Goal: Task Accomplishment & Management: Complete application form

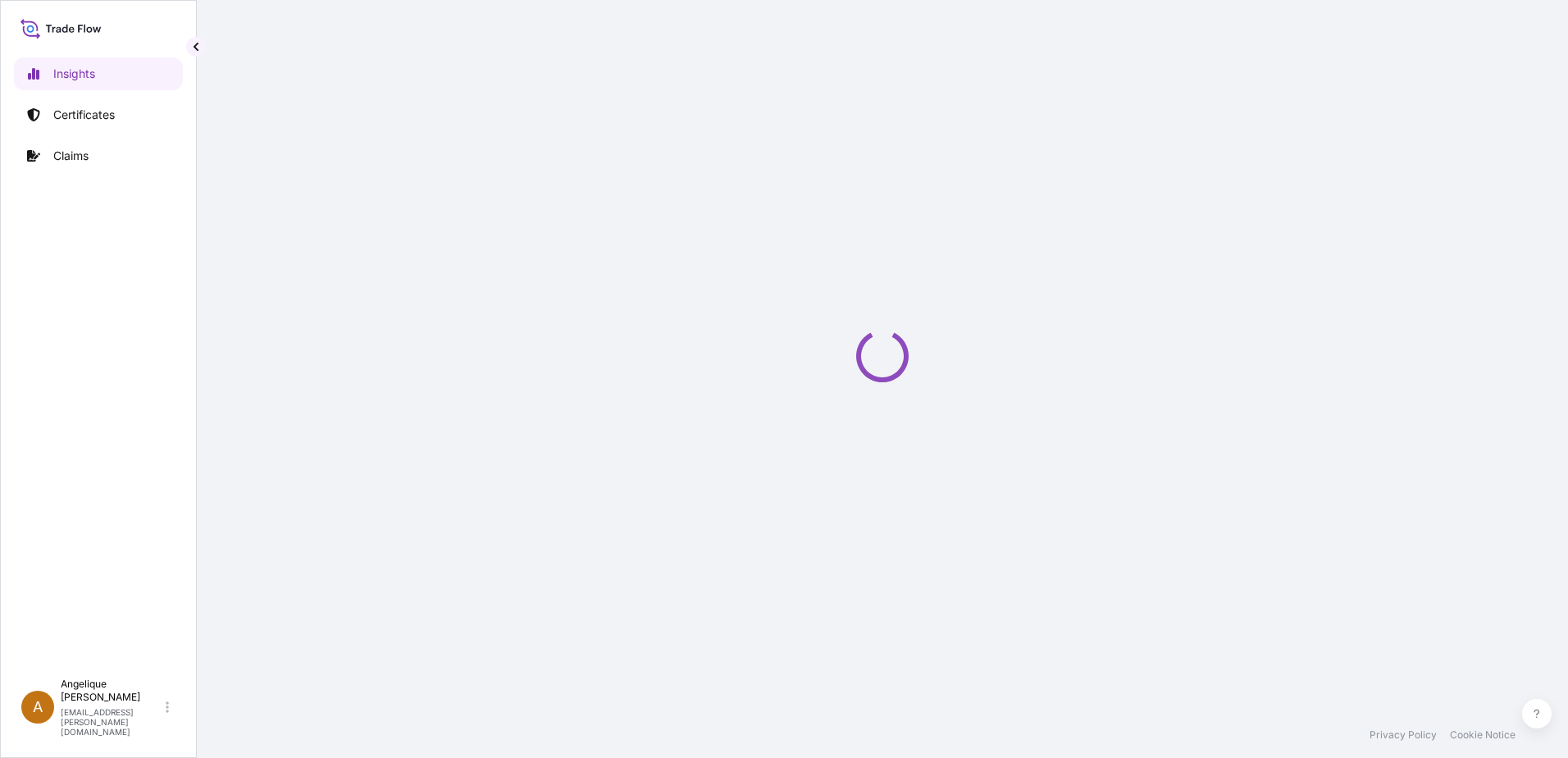
select select "2025"
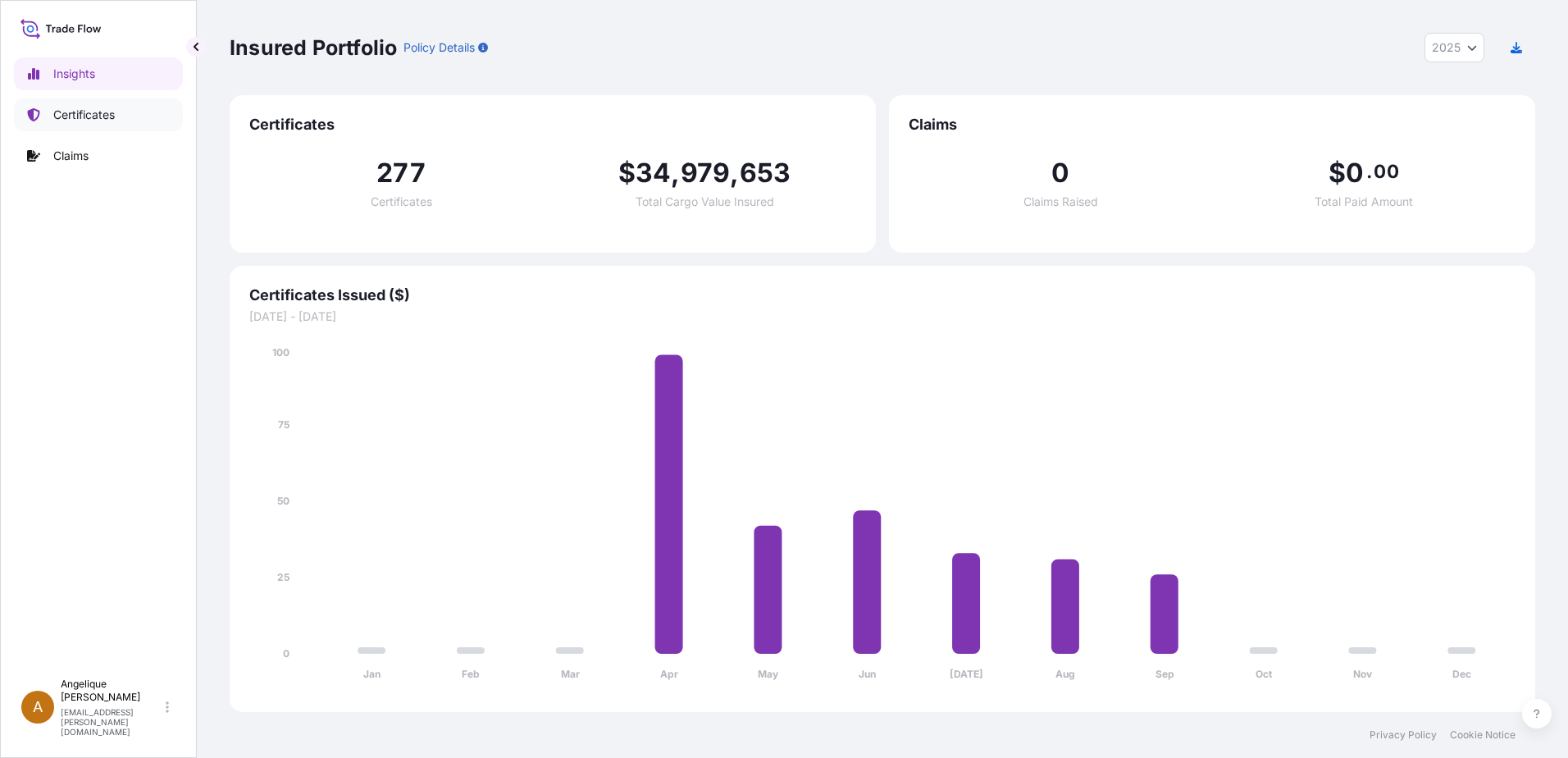
click at [71, 110] on p "Certificates" at bounding box center [83, 115] width 61 height 17
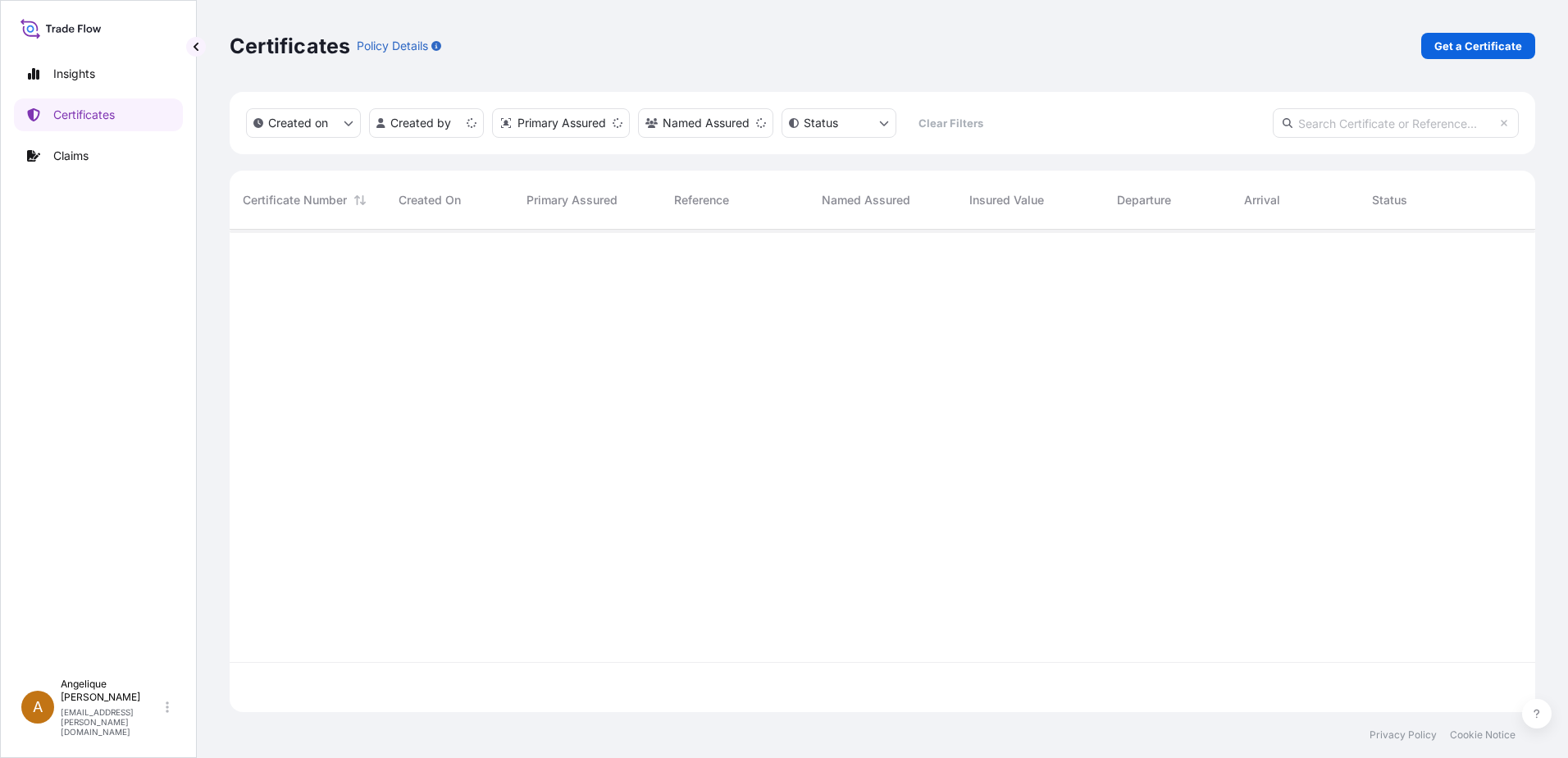
scroll to position [480, 1293]
click at [1485, 44] on p "Get a Certificate" at bounding box center [1478, 46] width 87 height 17
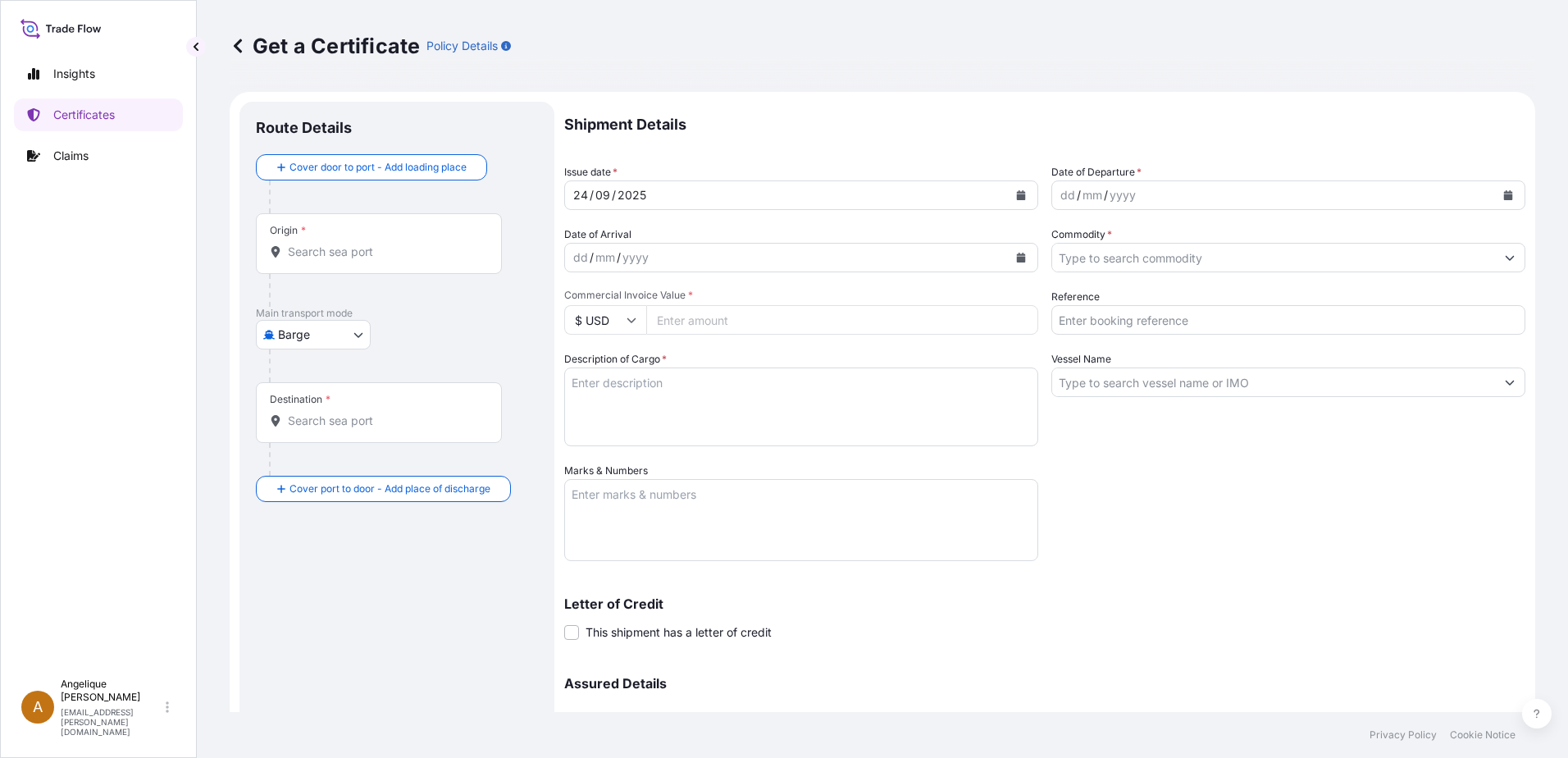
click at [356, 337] on body "Insights Certificates Claims A [PERSON_NAME] [PERSON_NAME][EMAIL_ADDRESS][PERSO…" at bounding box center [784, 379] width 1568 height 758
click at [305, 467] on span "Ocean Vessel" at bounding box center [323, 466] width 73 height 17
select select "Ocean Vessel"
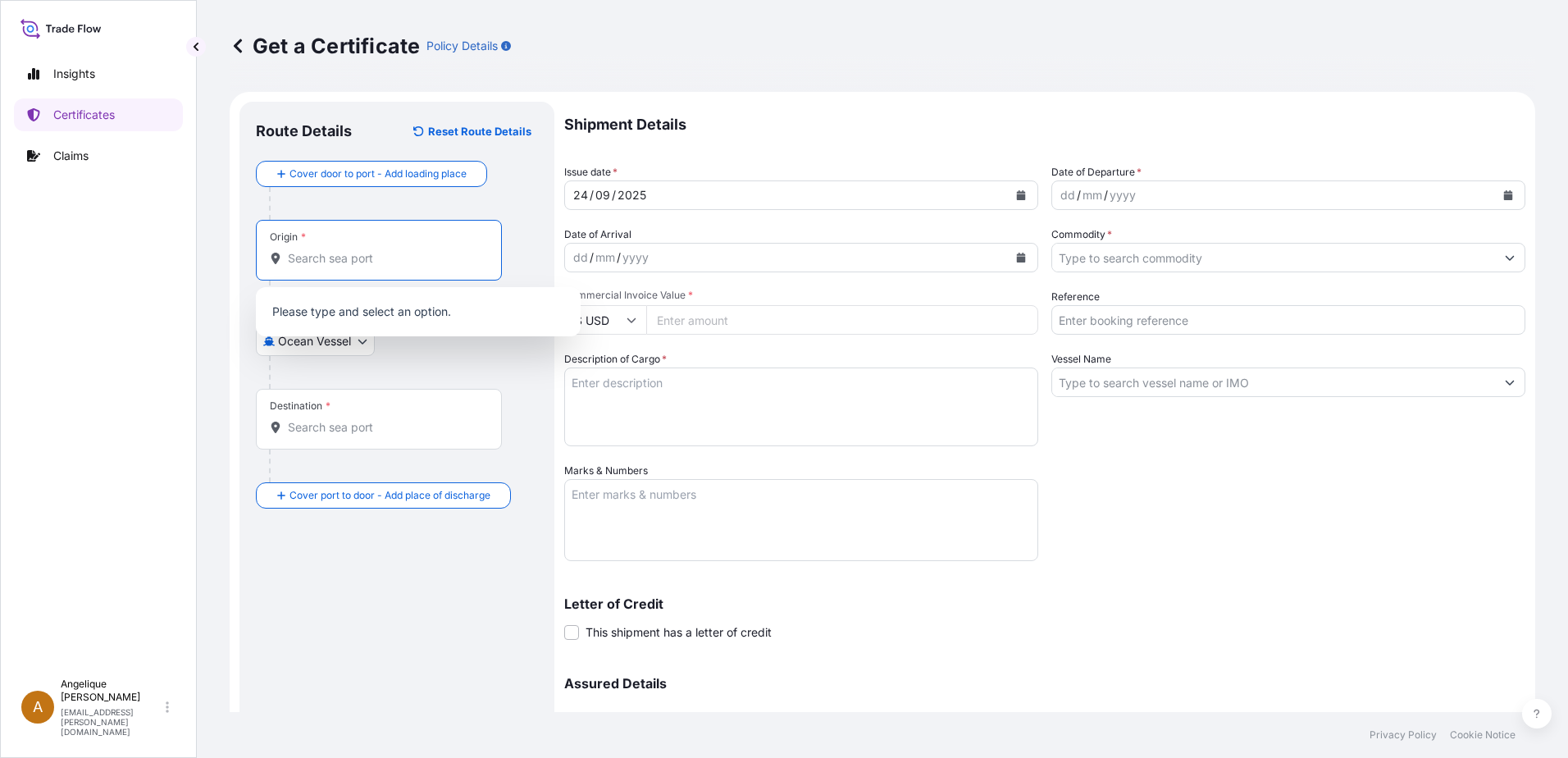
click at [321, 250] on input "Origin *" at bounding box center [384, 258] width 193 height 17
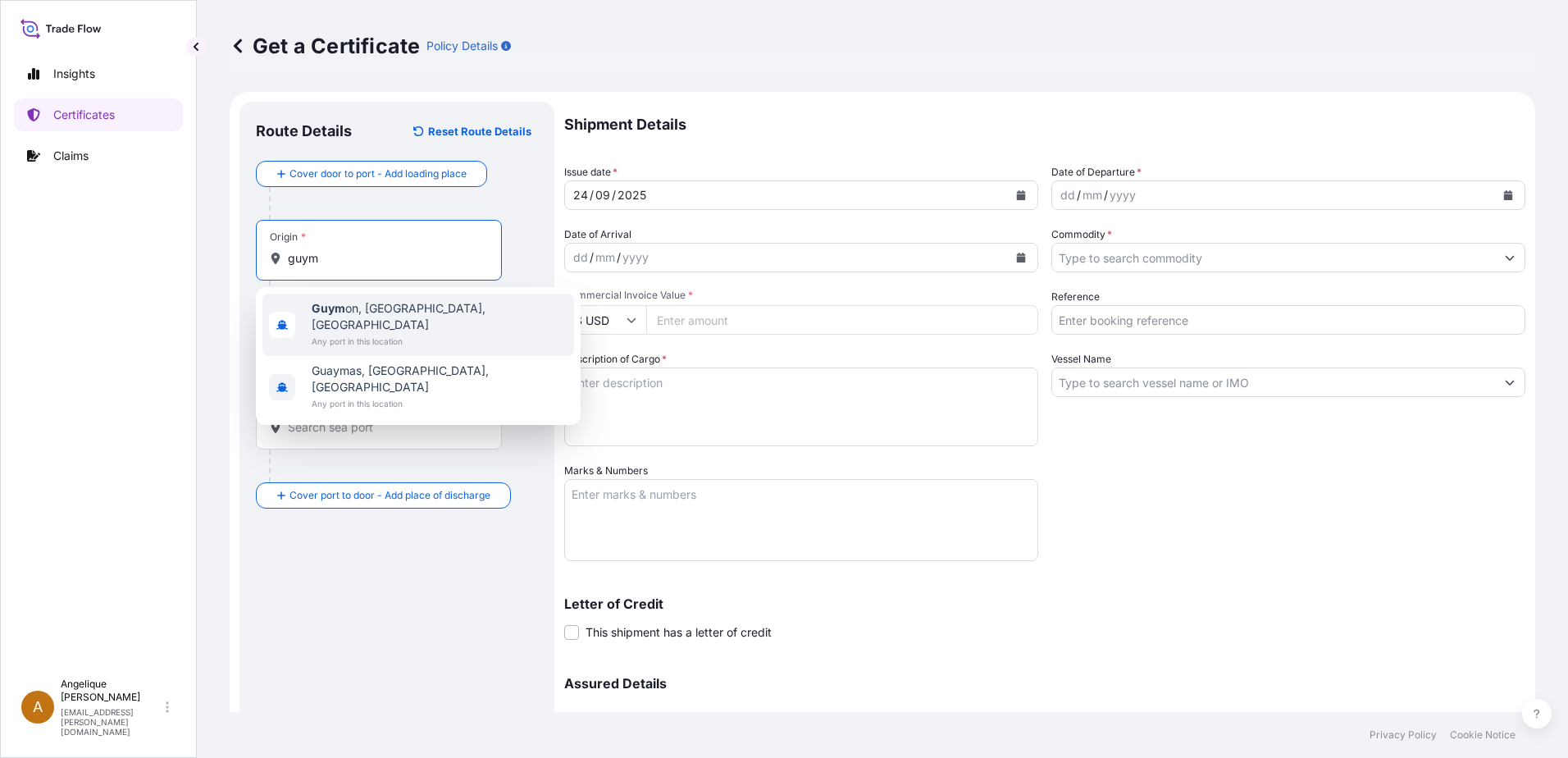
click at [346, 311] on span "Guym on, [GEOGRAPHIC_DATA], [GEOGRAPHIC_DATA]" at bounding box center [440, 316] width 256 height 33
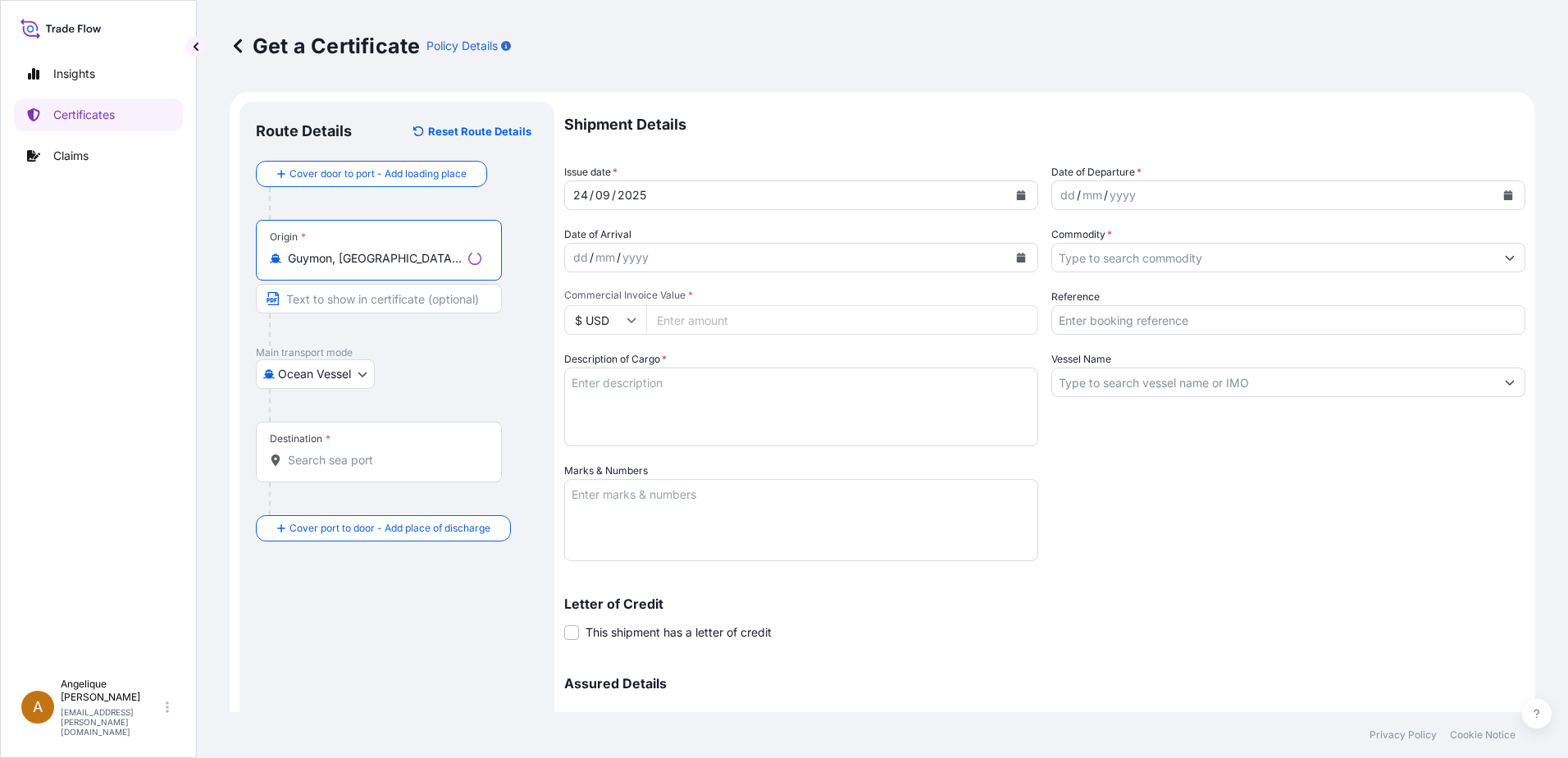
type input "Guymon, [GEOGRAPHIC_DATA], [GEOGRAPHIC_DATA]"
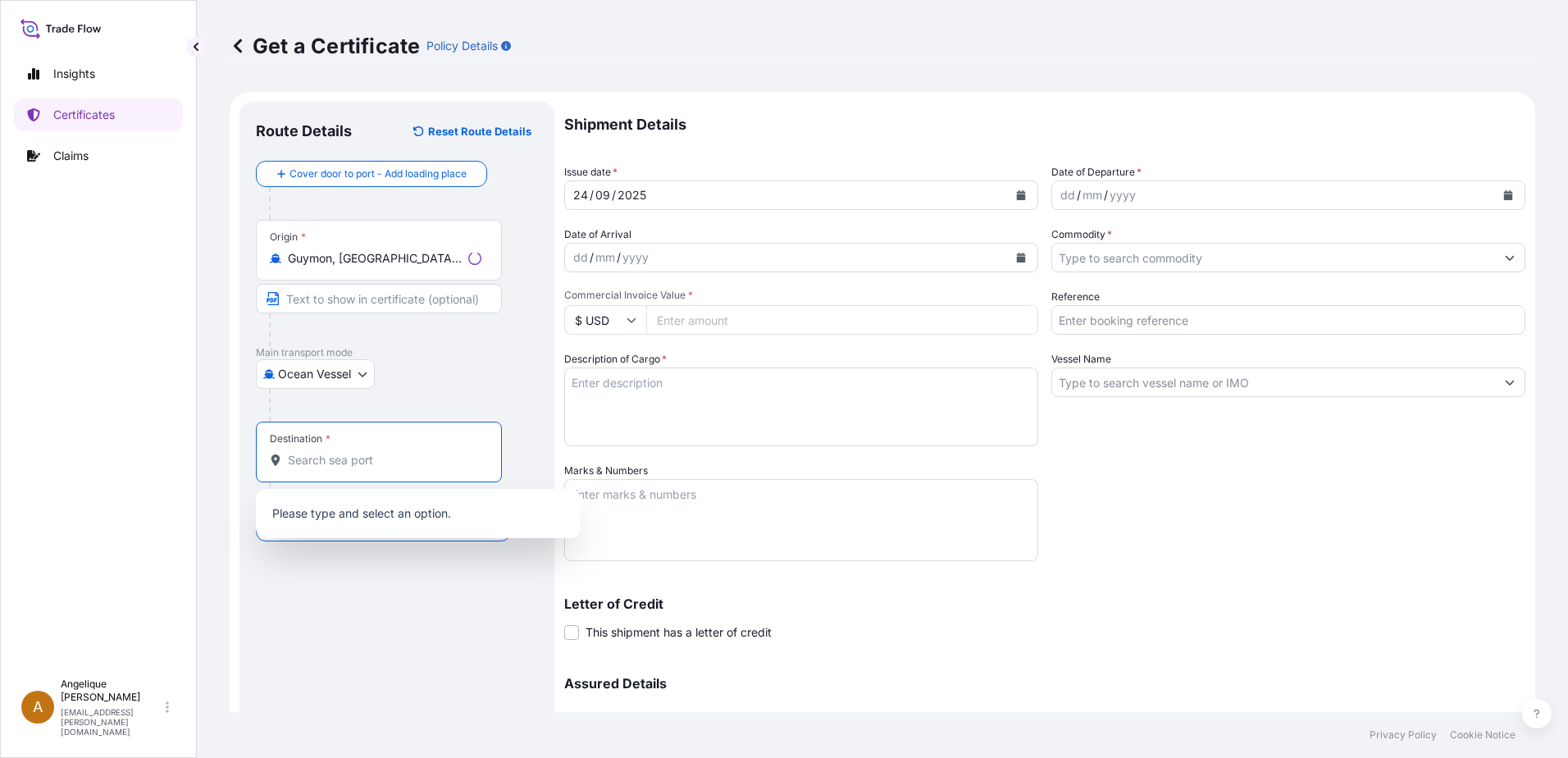
click at [333, 459] on input "Destination *" at bounding box center [384, 460] width 193 height 17
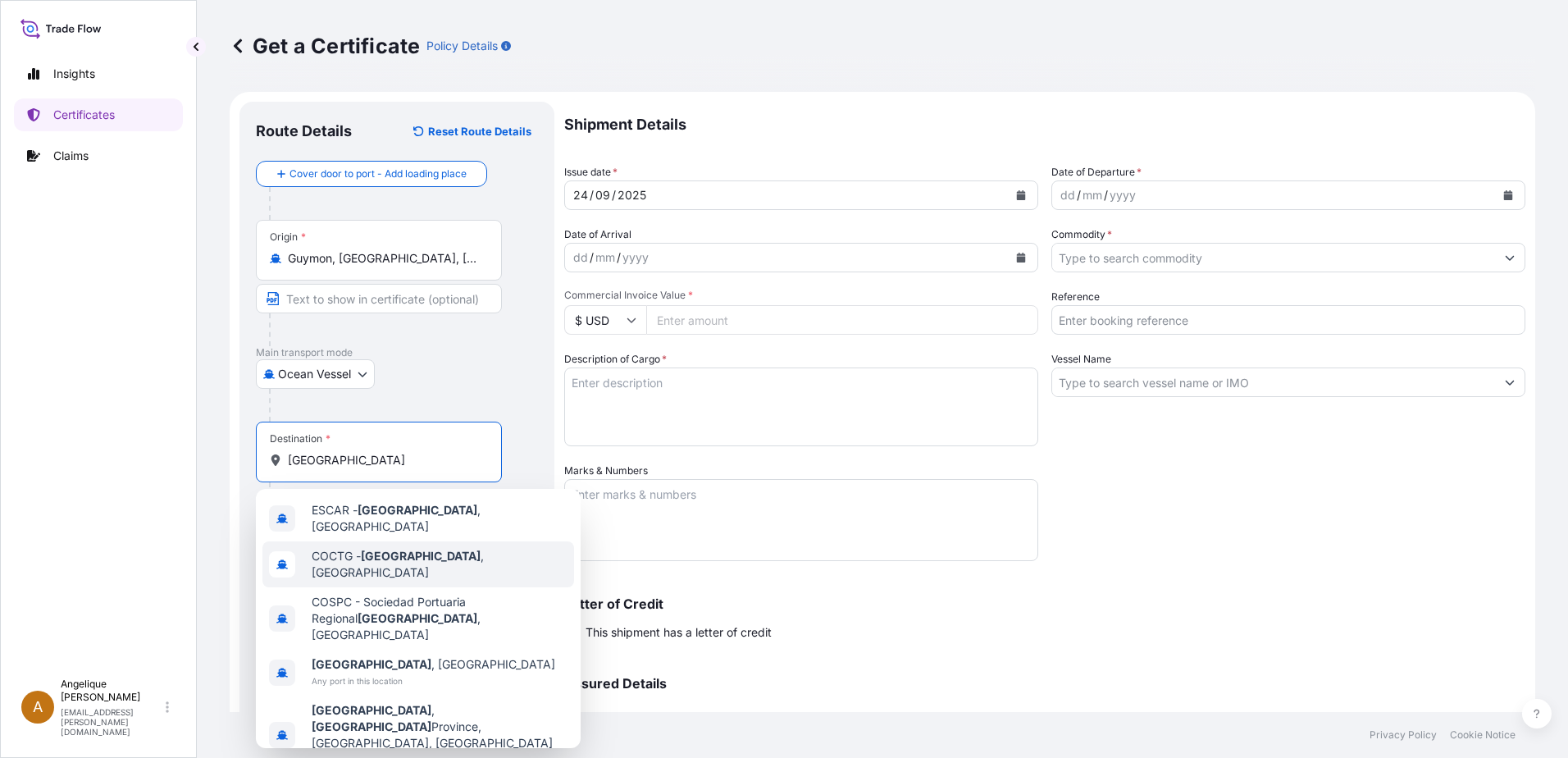
click at [432, 558] on span "COCTG - [GEOGRAPHIC_DATA] , [GEOGRAPHIC_DATA]" at bounding box center [440, 565] width 256 height 33
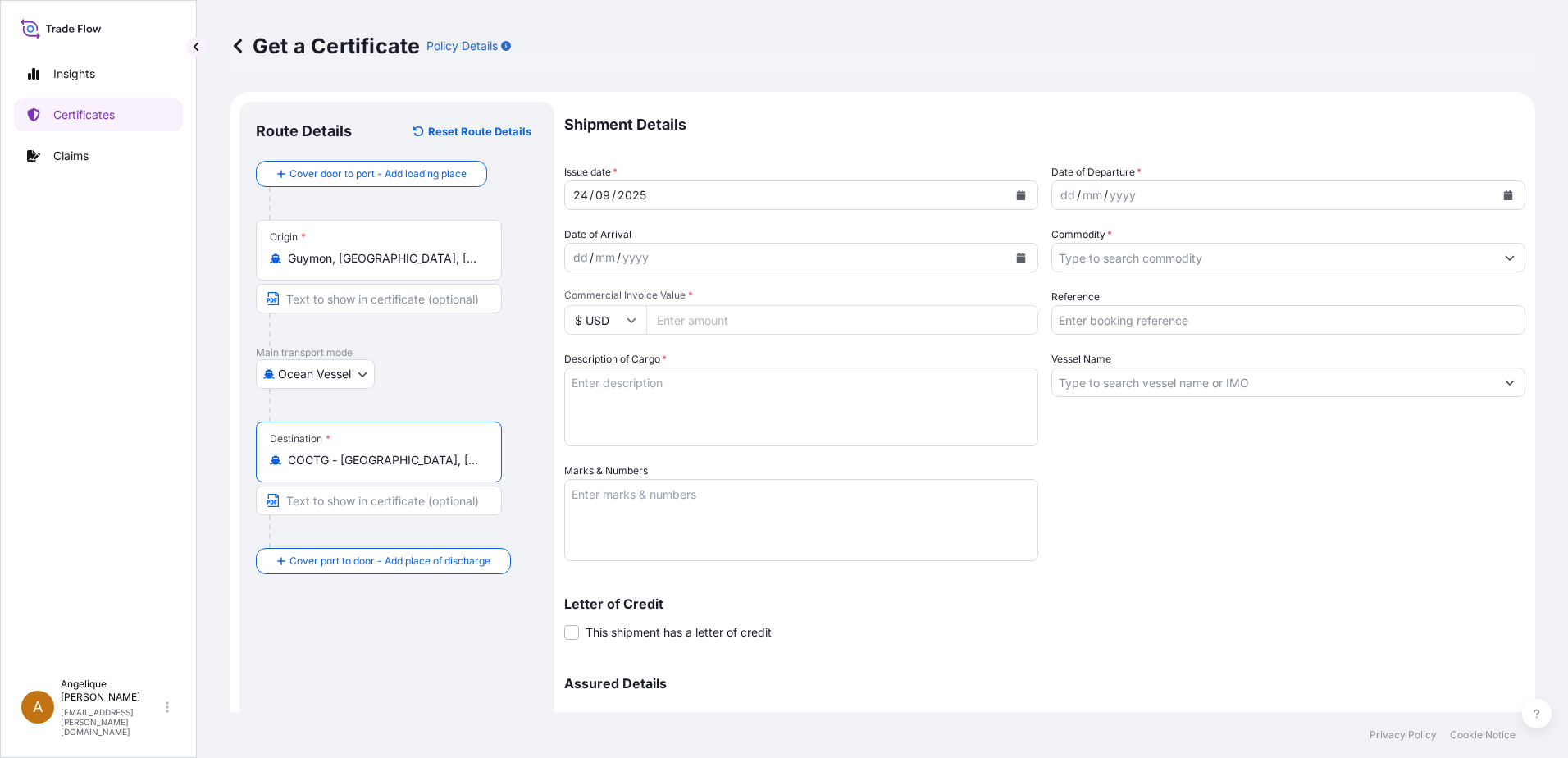
type input "COCTG - [GEOGRAPHIC_DATA], [GEOGRAPHIC_DATA]"
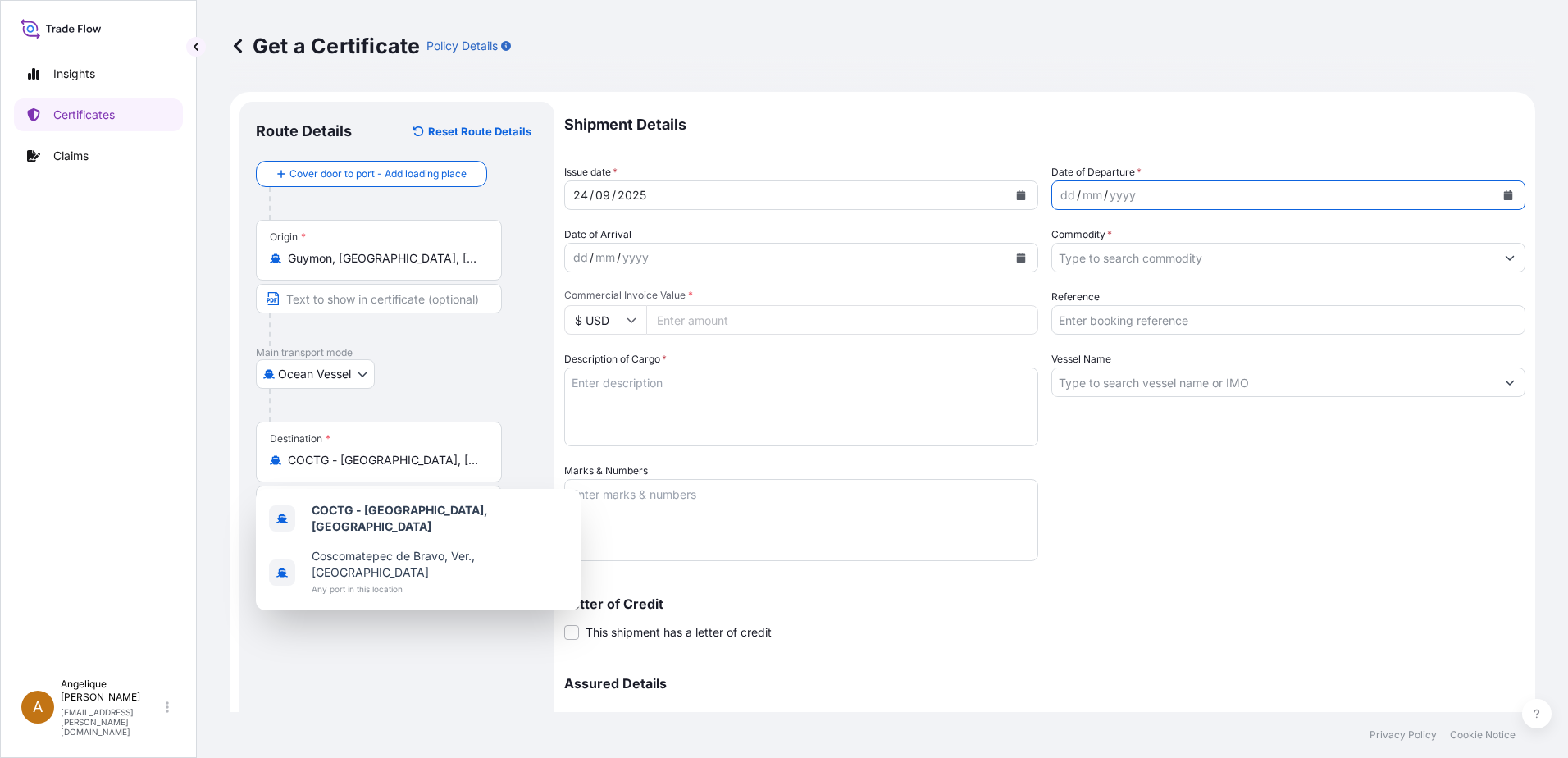
click at [1504, 197] on icon "Calendar" at bounding box center [1508, 195] width 9 height 10
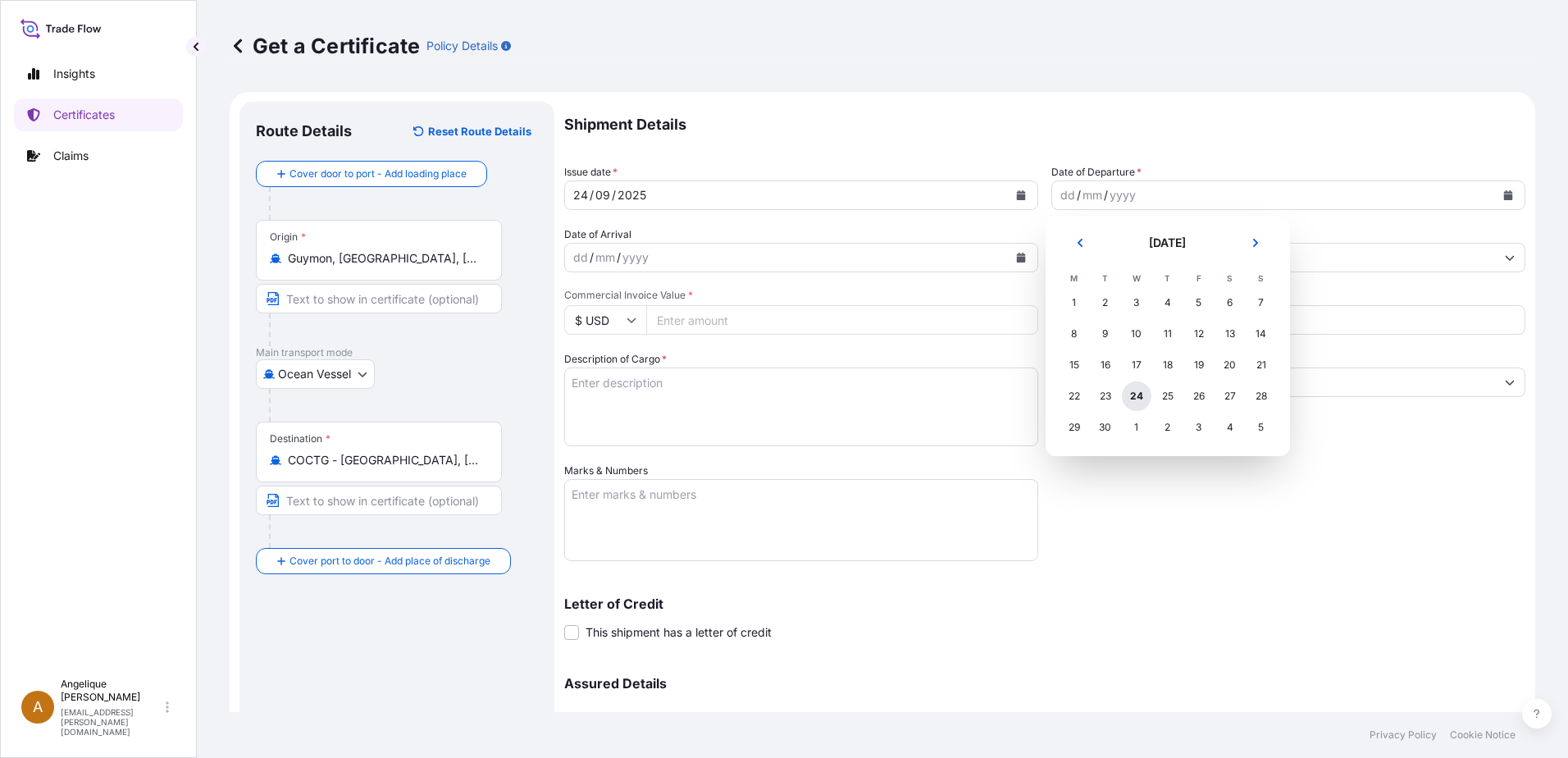
click at [1132, 397] on div "24" at bounding box center [1136, 396] width 29 height 29
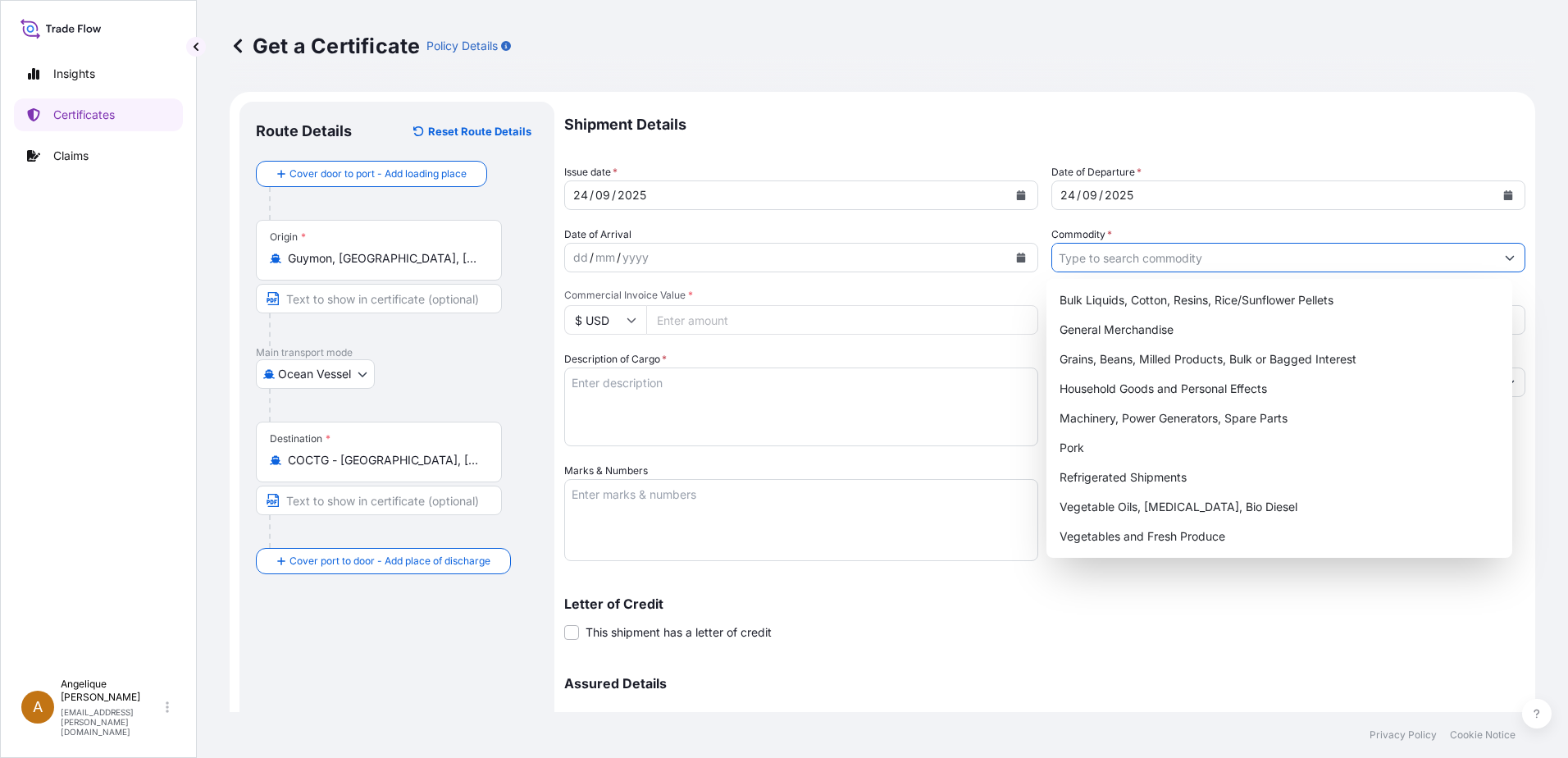
click at [1087, 257] on input "Commodity *" at bounding box center [1273, 257] width 443 height 29
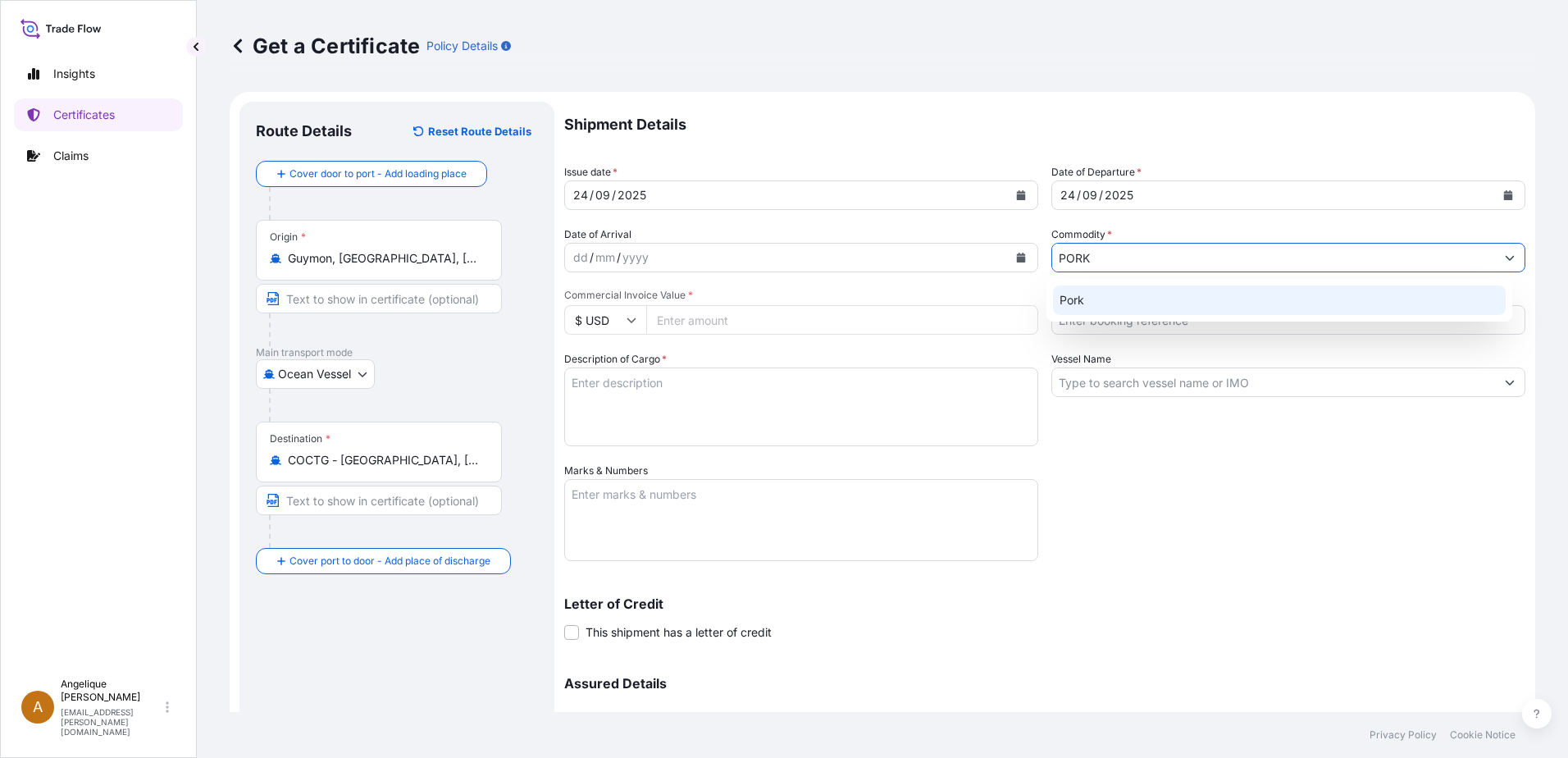
click at [1098, 299] on div "Pork" at bounding box center [1279, 299] width 453 height 29
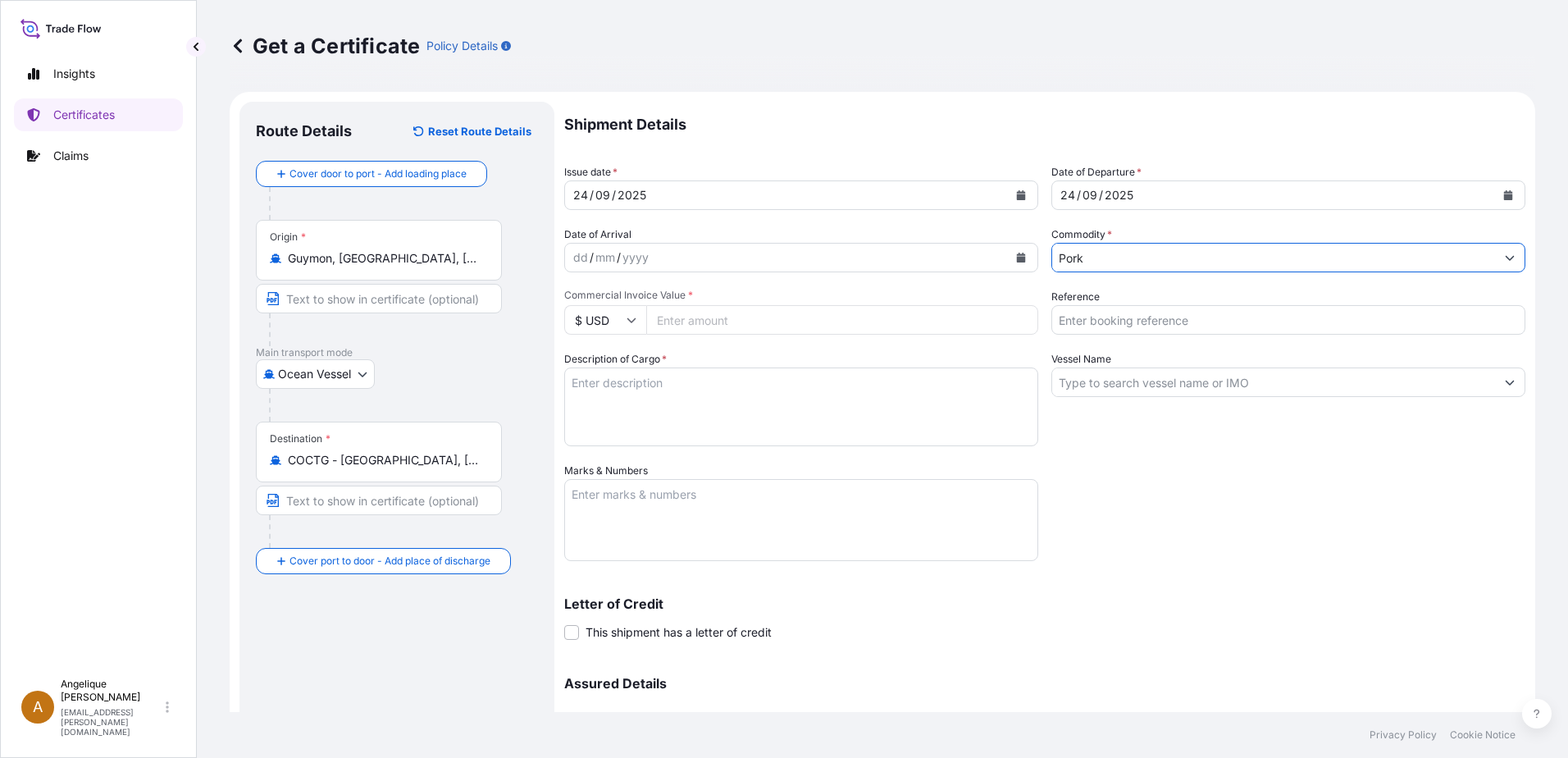
type input "Pork"
click at [733, 321] on input "Commercial Invoice Value *" at bounding box center [842, 320] width 392 height 29
type input "73114.78"
type input "2897994"
click at [632, 383] on textarea "Description of Cargo *" at bounding box center [801, 407] width 474 height 79
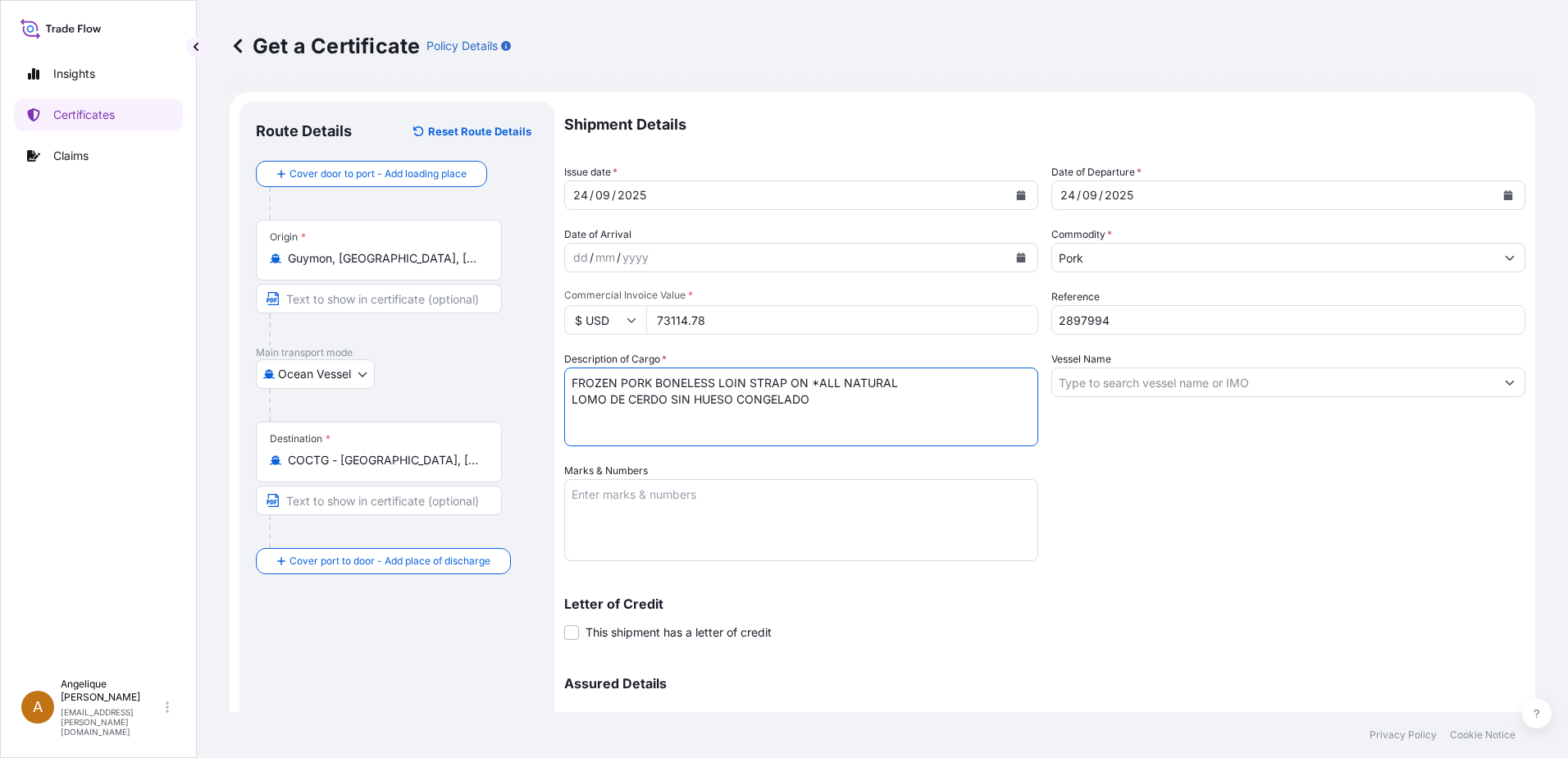
type textarea "FROZEN PORK BONELESS LOIN STRAP ON *ALL NATURAL LOMO DE CERDO SIN HUESO CONGELA…"
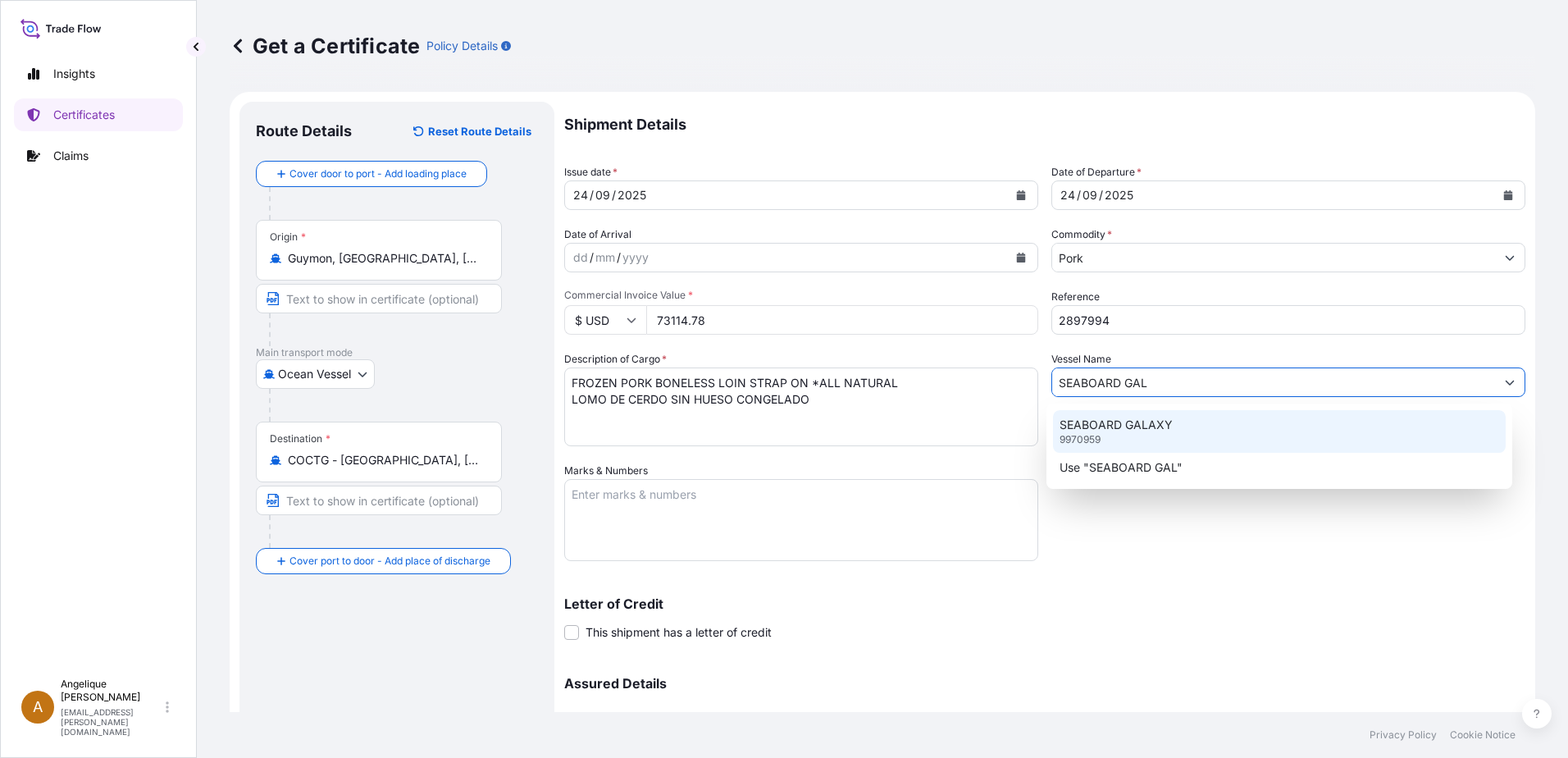
click at [1164, 437] on div "SEABOARD GALAXY 9970959" at bounding box center [1279, 432] width 453 height 43
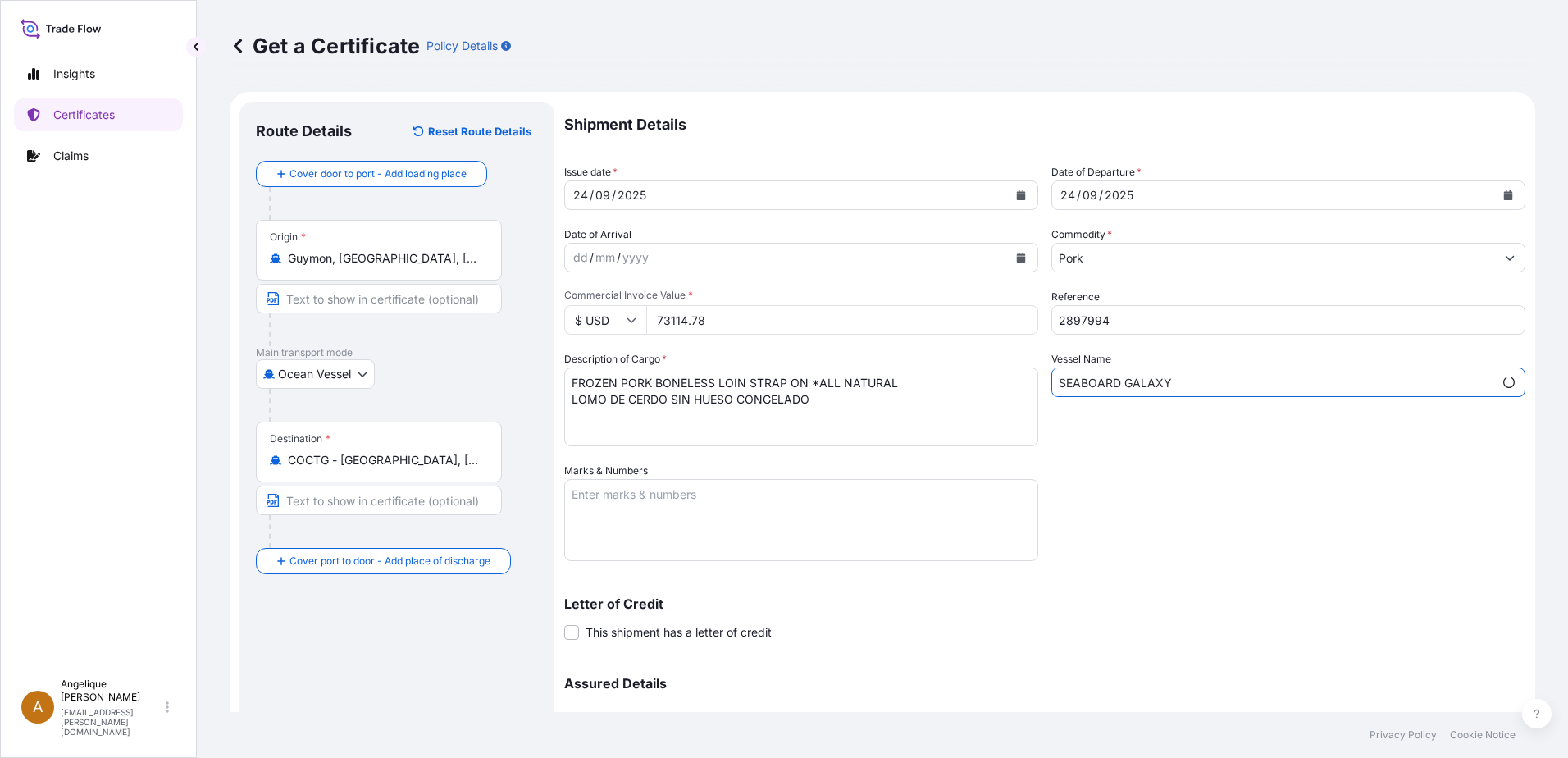
type input "SEABOARD GALAXY"
click at [656, 511] on textarea "Marks & Numbers" at bounding box center [801, 521] width 474 height 82
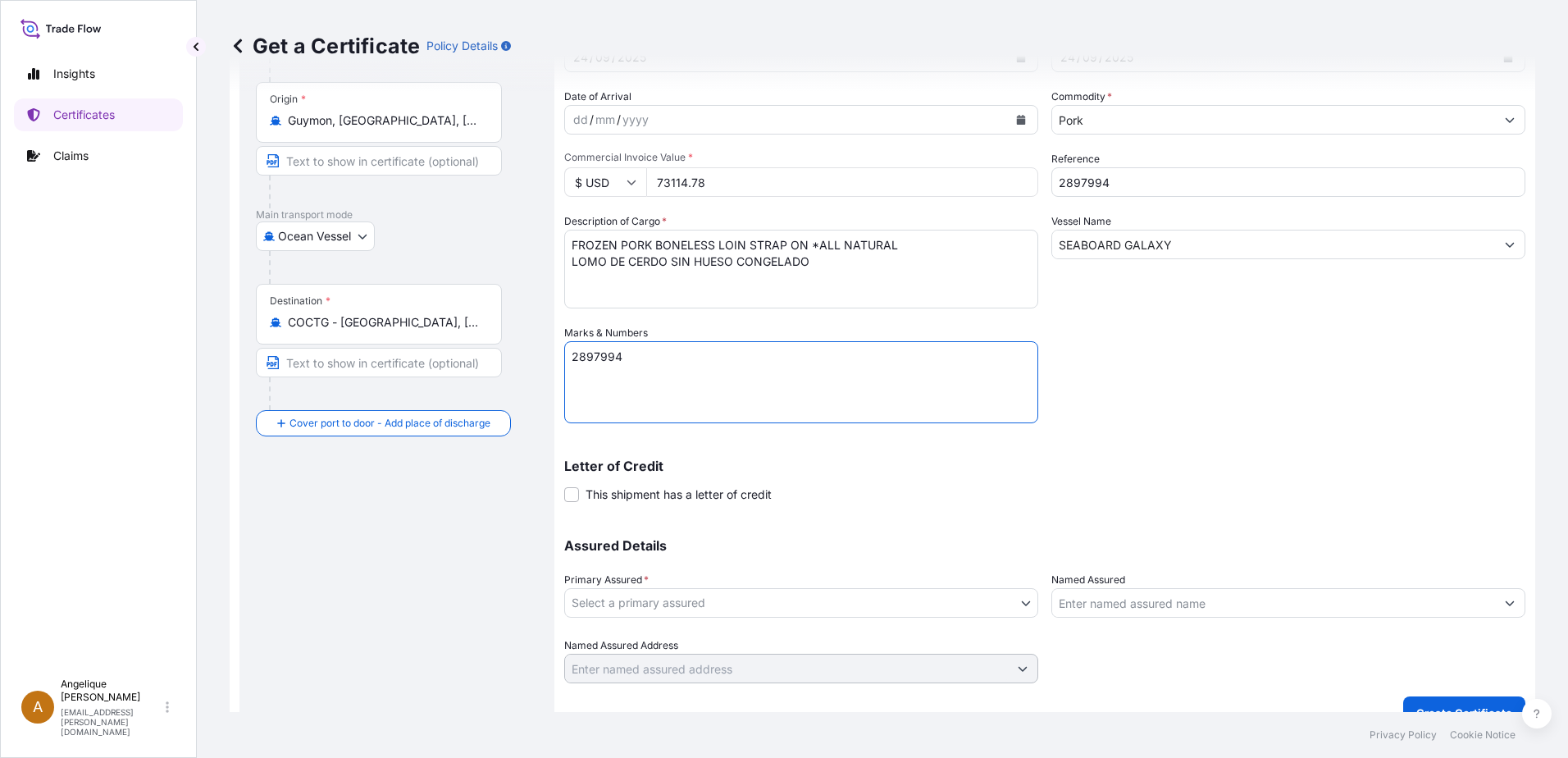
scroll to position [165, 0]
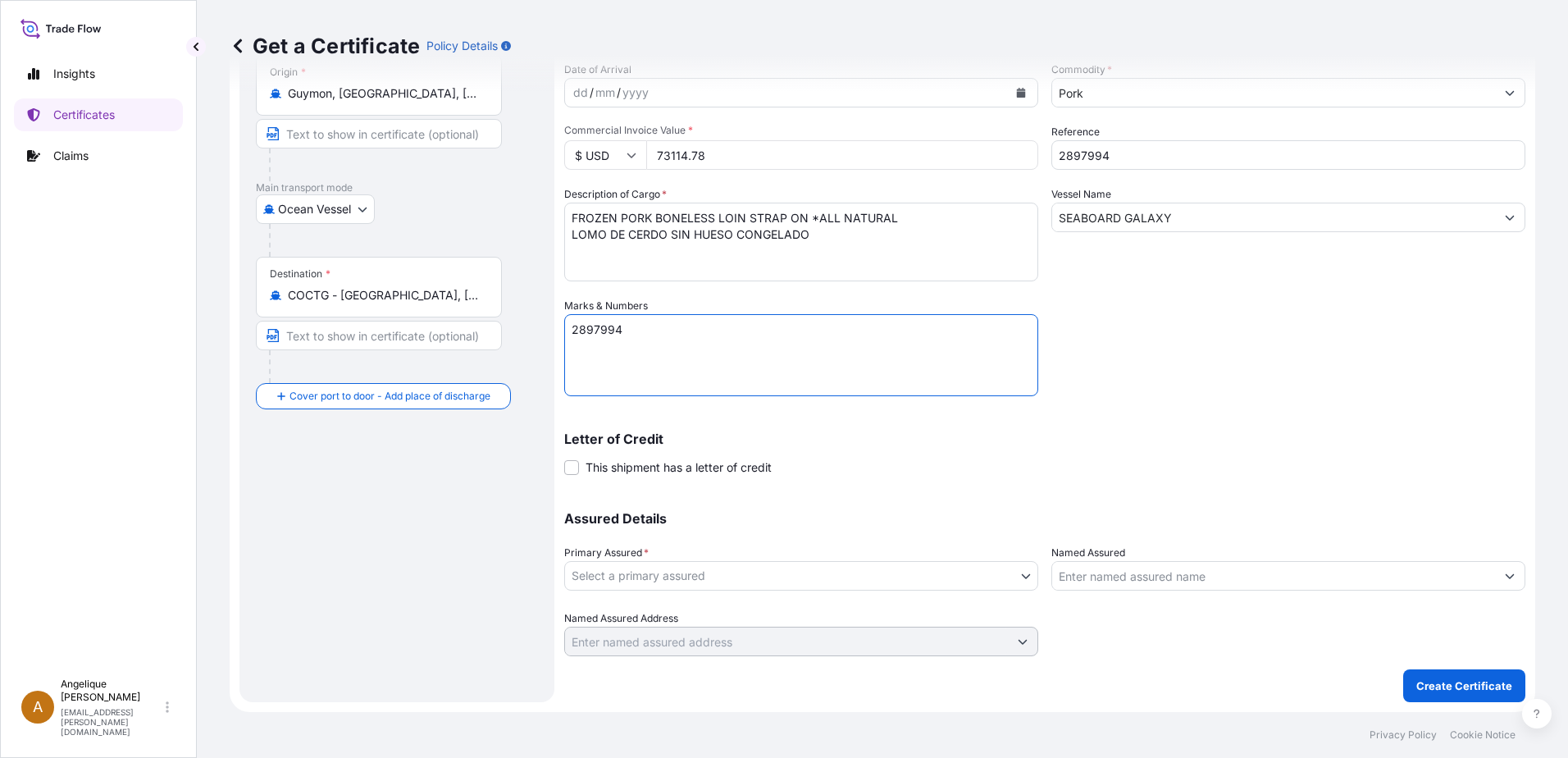
type textarea "2897994"
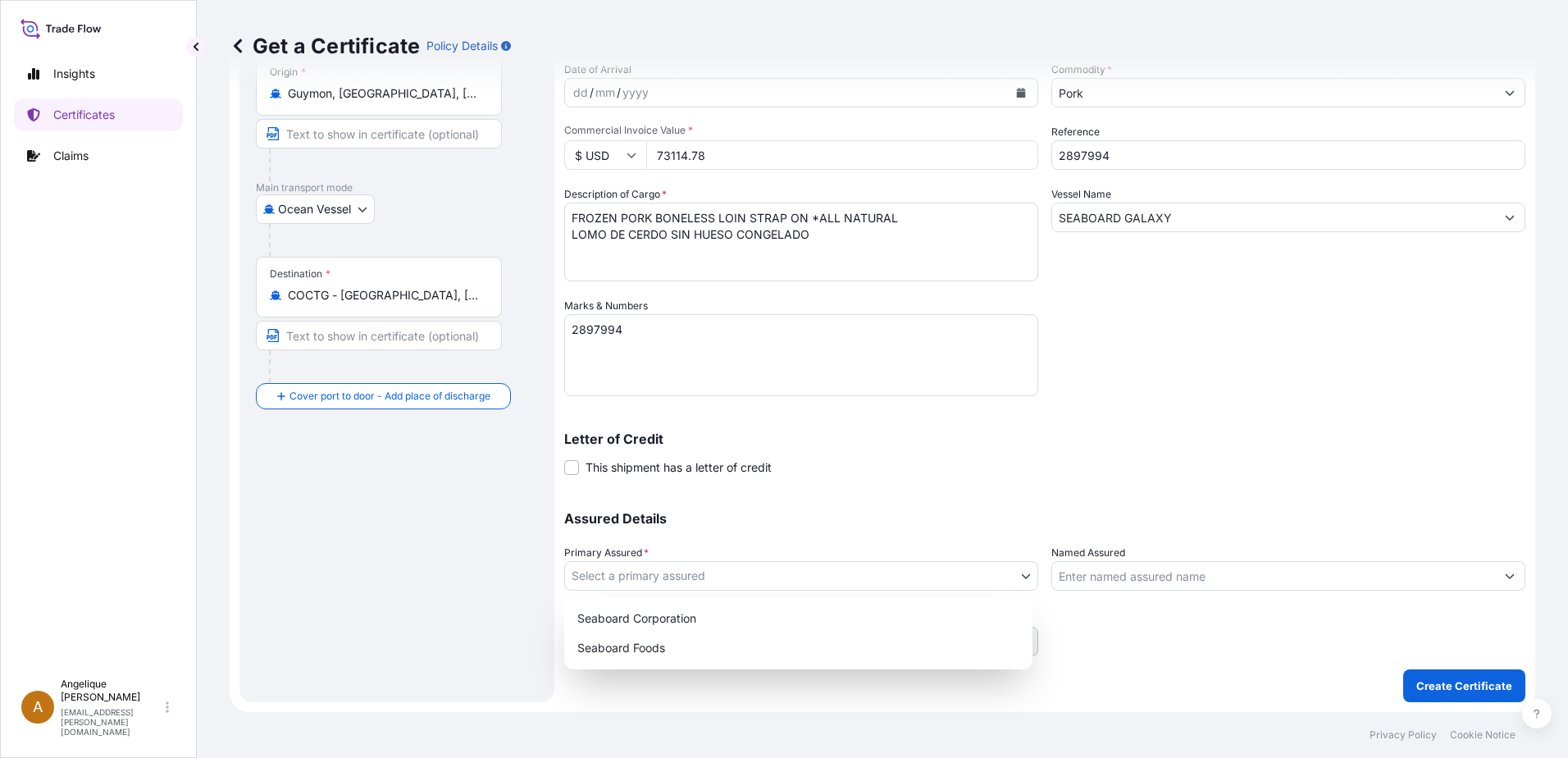
click at [706, 577] on body "Insights Certificates Claims A [PERSON_NAME] [PERSON_NAME][EMAIL_ADDRESS][PERSO…" at bounding box center [784, 379] width 1568 height 758
click at [688, 645] on div "Seaboard Foods" at bounding box center [798, 648] width 455 height 29
select select "31638"
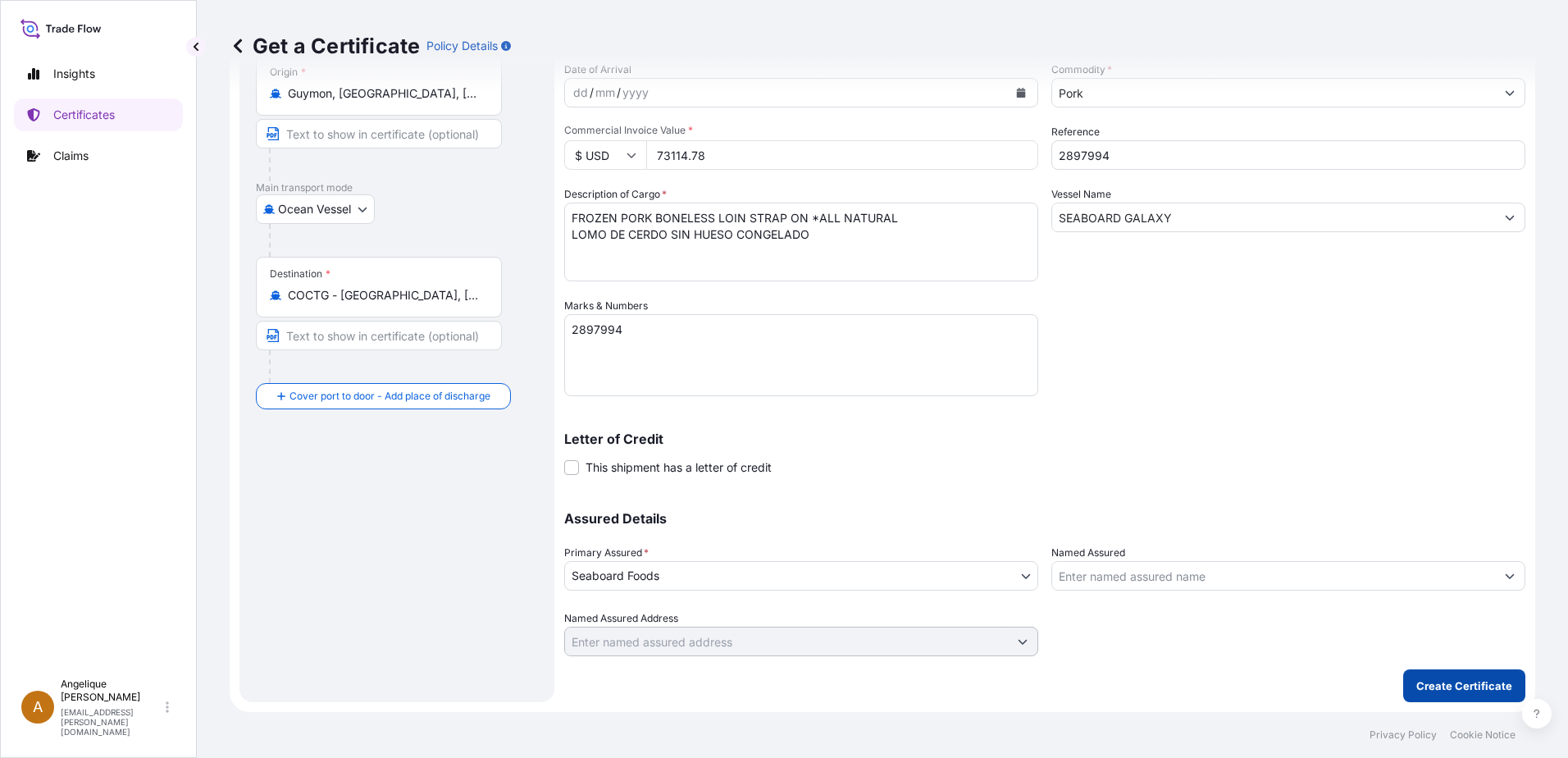
click at [1466, 688] on p "Create Certificate" at bounding box center [1465, 686] width 96 height 17
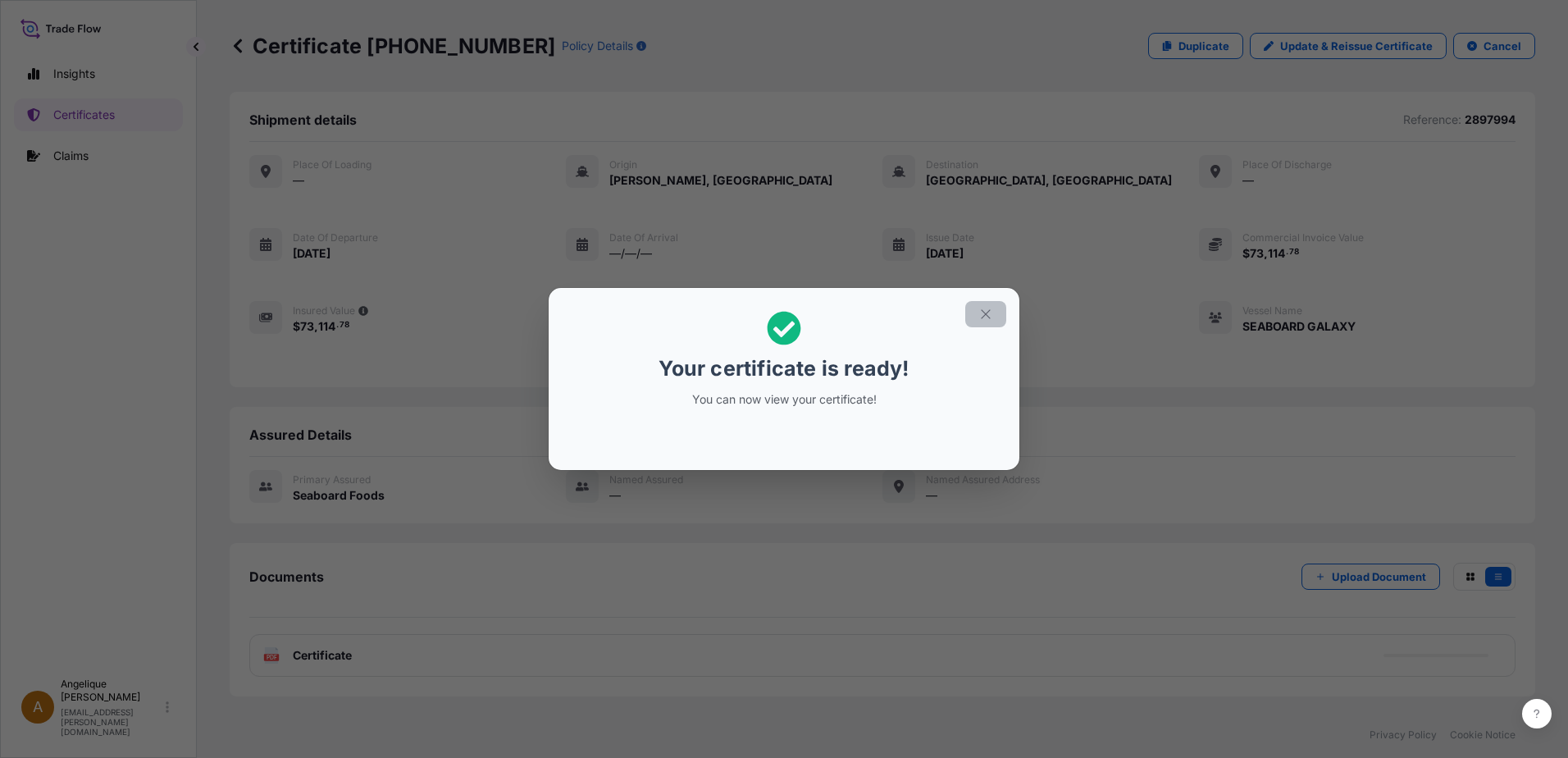
click at [981, 317] on icon "button" at bounding box center [986, 315] width 15 height 15
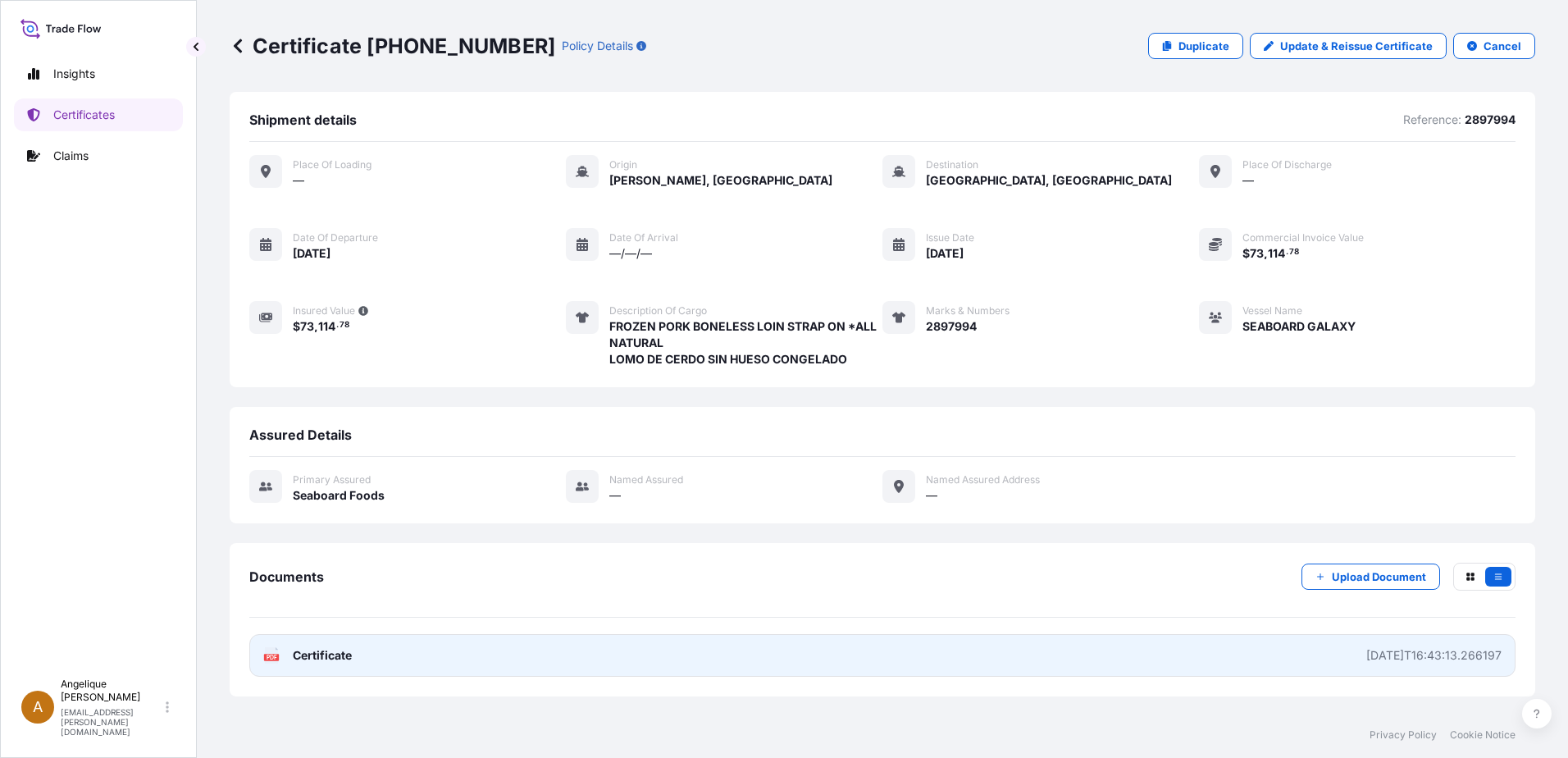
click at [673, 652] on link "PDF Certificate [DATE]T16:43:13.266197" at bounding box center [883, 655] width 1266 height 43
